Goal: Task Accomplishment & Management: Use online tool/utility

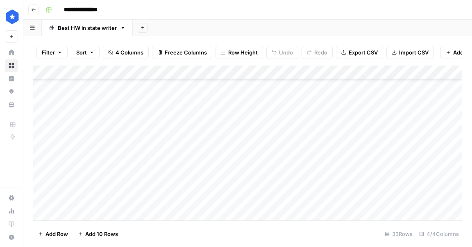
scroll to position [331, 0]
click at [249, 89] on div "Add Column" at bounding box center [247, 143] width 429 height 155
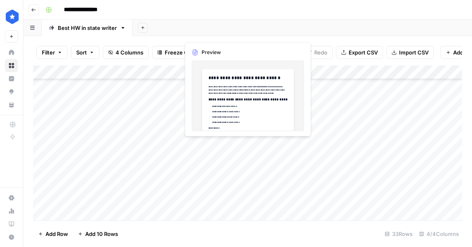
drag, startPoint x: 295, startPoint y: 151, endPoint x: 288, endPoint y: 149, distance: 7.7
click at [288, 149] on div "Add Column" at bounding box center [247, 143] width 429 height 155
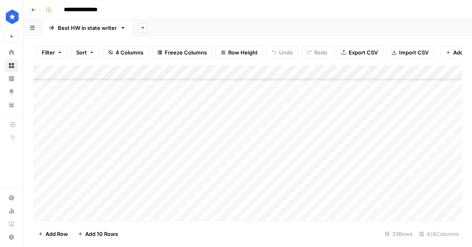
click at [338, 149] on div "Add Column" at bounding box center [247, 143] width 429 height 155
click at [390, 146] on div "Add Column" at bounding box center [247, 143] width 429 height 155
click at [282, 146] on div "Add Column" at bounding box center [247, 143] width 429 height 155
click at [268, 145] on div "Add Column" at bounding box center [247, 143] width 429 height 155
click at [268, 145] on body "**********" at bounding box center [236, 123] width 472 height 247
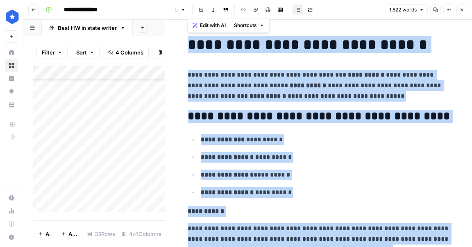
copy div "**********"
click at [463, 13] on button "Close" at bounding box center [461, 10] width 11 height 11
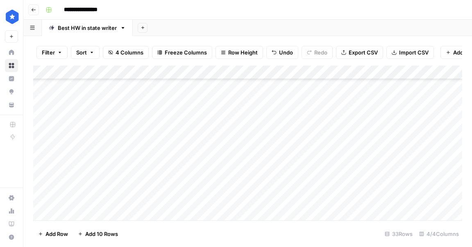
click at [227, 190] on div "Add Column" at bounding box center [247, 143] width 429 height 155
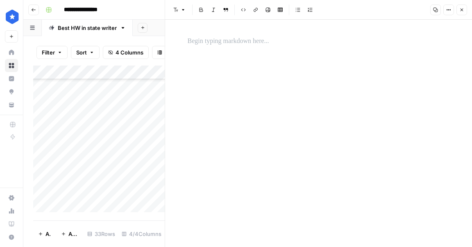
click at [253, 47] on div at bounding box center [319, 41] width 272 height 17
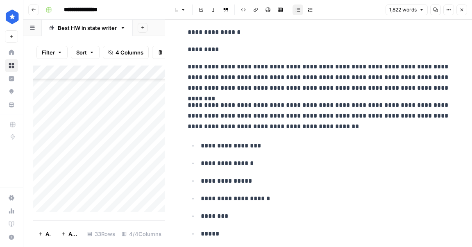
scroll to position [4413, 0]
click at [462, 14] on button "Close" at bounding box center [461, 10] width 11 height 11
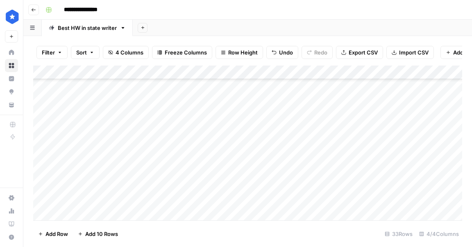
click at [348, 187] on div "Add Column" at bounding box center [247, 143] width 429 height 155
click at [433, 130] on div "Add Column" at bounding box center [247, 143] width 429 height 155
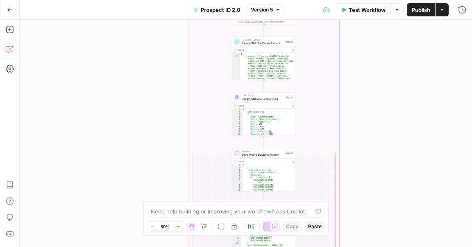
click at [14, 53] on button "Copilot" at bounding box center [9, 49] width 13 height 13
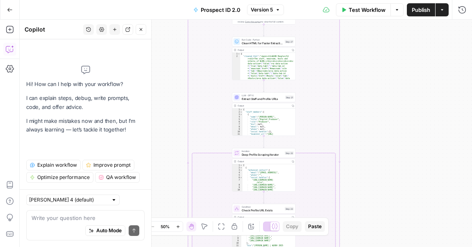
click at [14, 53] on button "Copilot" at bounding box center [9, 49] width 13 height 13
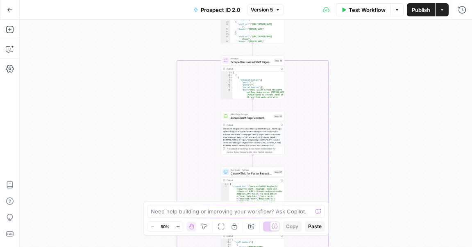
drag, startPoint x: 102, startPoint y: 194, endPoint x: 101, endPoint y: 200, distance: 5.8
click at [101, 200] on div "true false Workflow Set Inputs Inputs Google Search Discover Local News Domains…" at bounding box center [246, 133] width 452 height 227
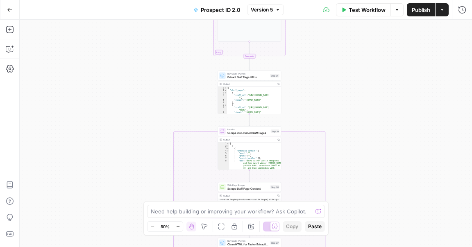
drag, startPoint x: 118, startPoint y: 172, endPoint x: 113, endPoint y: 165, distance: 9.0
click at [118, 177] on div "true false Workflow Set Inputs Inputs Google Search Discover Local News Domains…" at bounding box center [246, 133] width 452 height 227
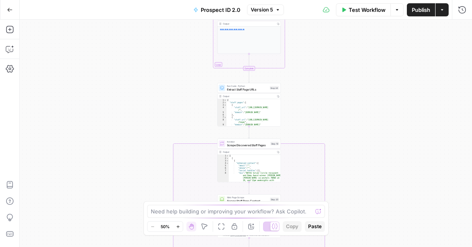
drag, startPoint x: 81, startPoint y: 74, endPoint x: 83, endPoint y: 147, distance: 73.3
click at [83, 147] on div "true false Workflow Set Inputs Inputs Google Search Discover Local News Domains…" at bounding box center [246, 133] width 452 height 227
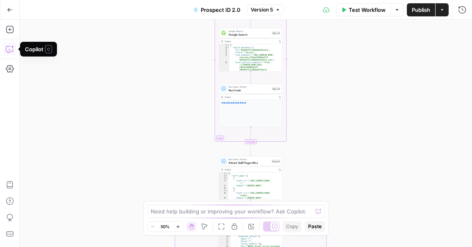
click at [12, 47] on icon "button" at bounding box center [12, 46] width 3 height 3
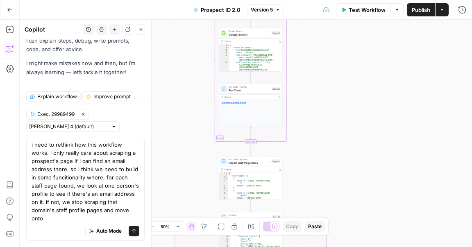
scroll to position [46, 0]
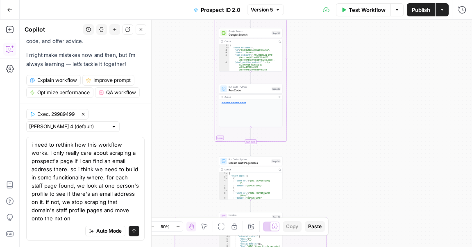
type textarea "i need to rethink how this workflow works. i only really care about scraping a …"
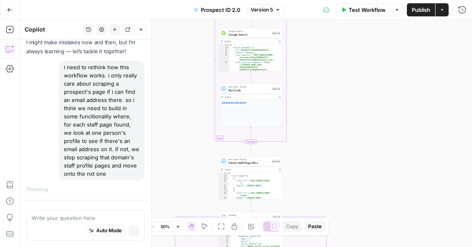
scroll to position [43, 0]
